Goal: Obtain resource: Download file/media

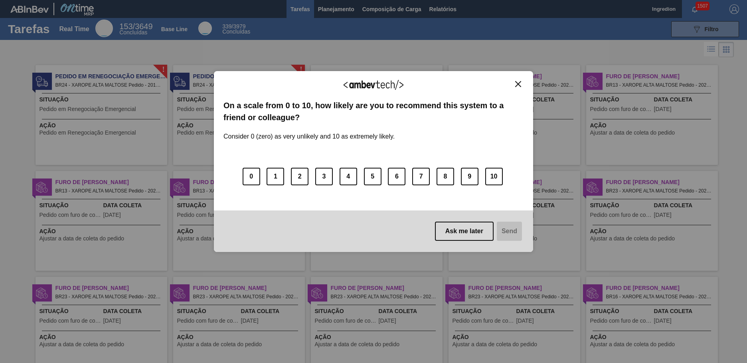
click at [518, 84] on img "Close" at bounding box center [518, 84] width 6 height 6
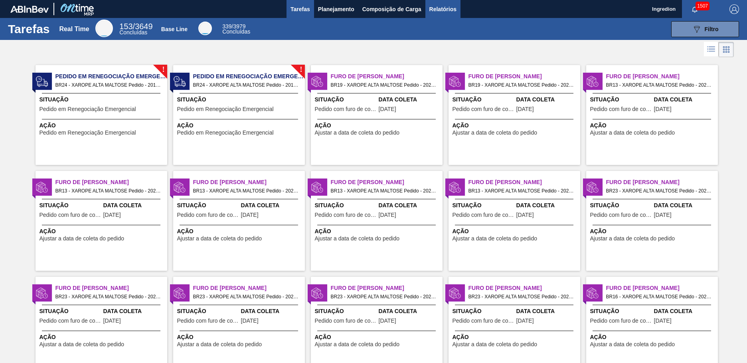
click at [442, 9] on span "Relatórios" at bounding box center [442, 9] width 27 height 10
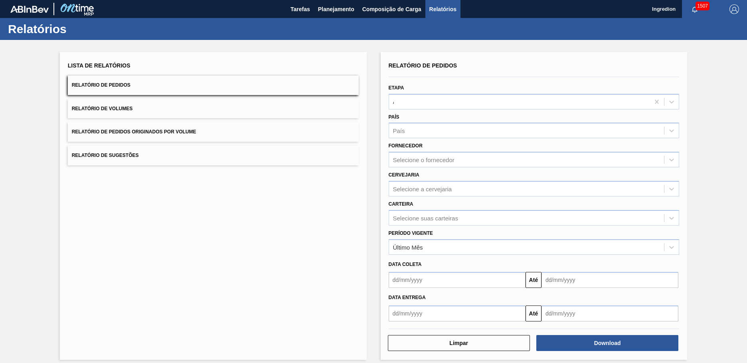
type input "Aguardando Faturamento"
type input "Xarope"
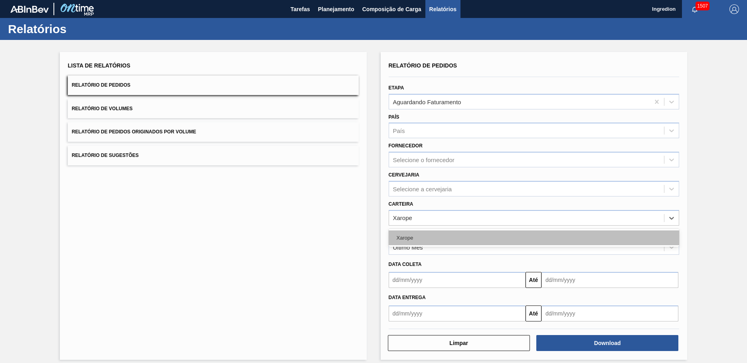
click at [533, 237] on div "Xarope" at bounding box center [534, 237] width 291 height 15
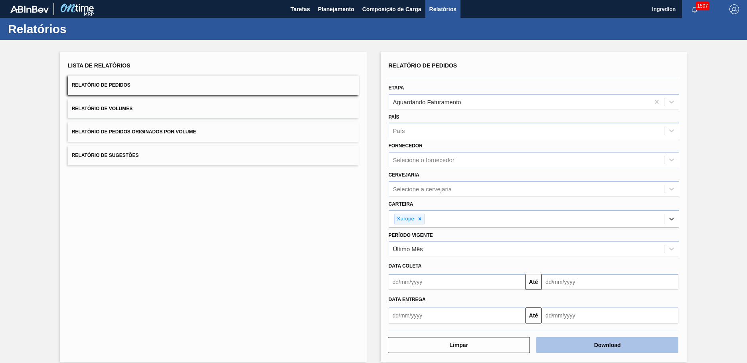
click at [606, 345] on button "Download" at bounding box center [607, 345] width 142 height 16
